Goal: Information Seeking & Learning: Learn about a topic

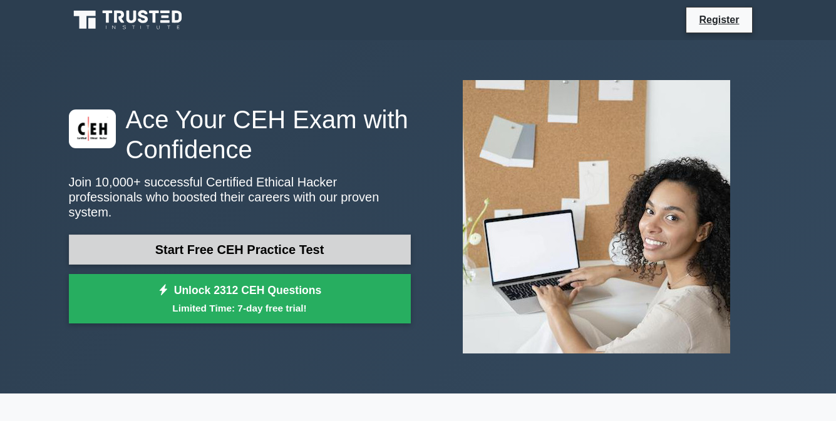
click at [356, 240] on link "Start Free CEH Practice Test" at bounding box center [240, 250] width 342 height 30
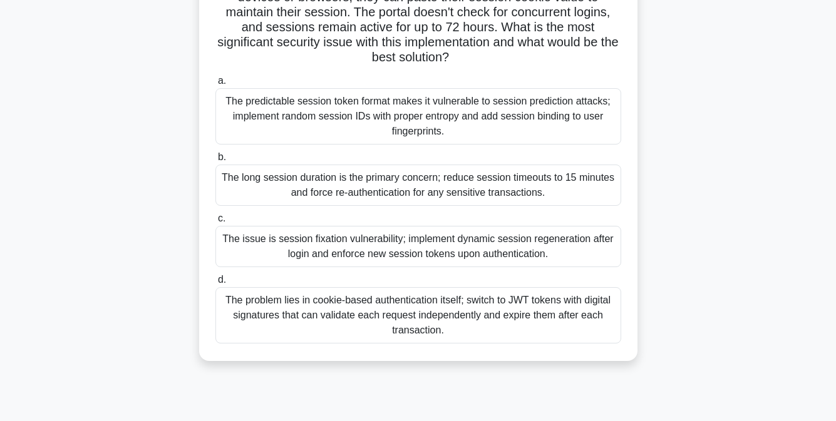
scroll to position [182, 0]
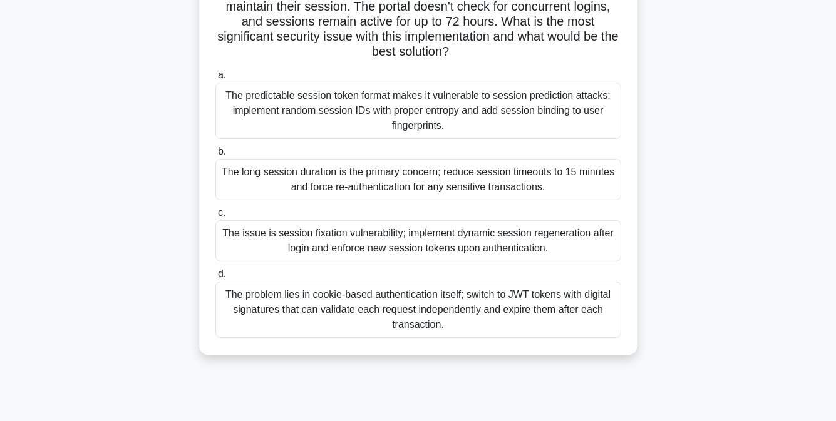
click at [437, 327] on div "The problem lies in cookie-based authentication itself; switch to JWT tokens wi…" at bounding box center [418, 310] width 406 height 56
click at [215, 279] on input "d. The problem lies in cookie-based authentication itself; switch to JWT tokens…" at bounding box center [215, 274] width 0 height 8
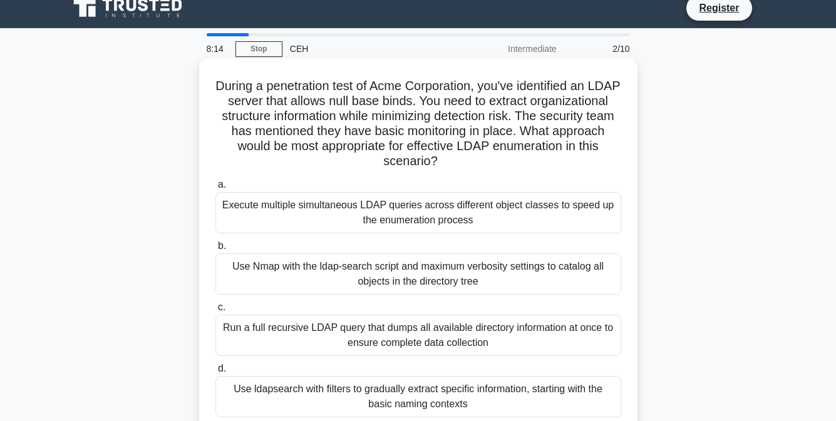
scroll to position [0, 0]
